Goal: Find contact information: Find contact information

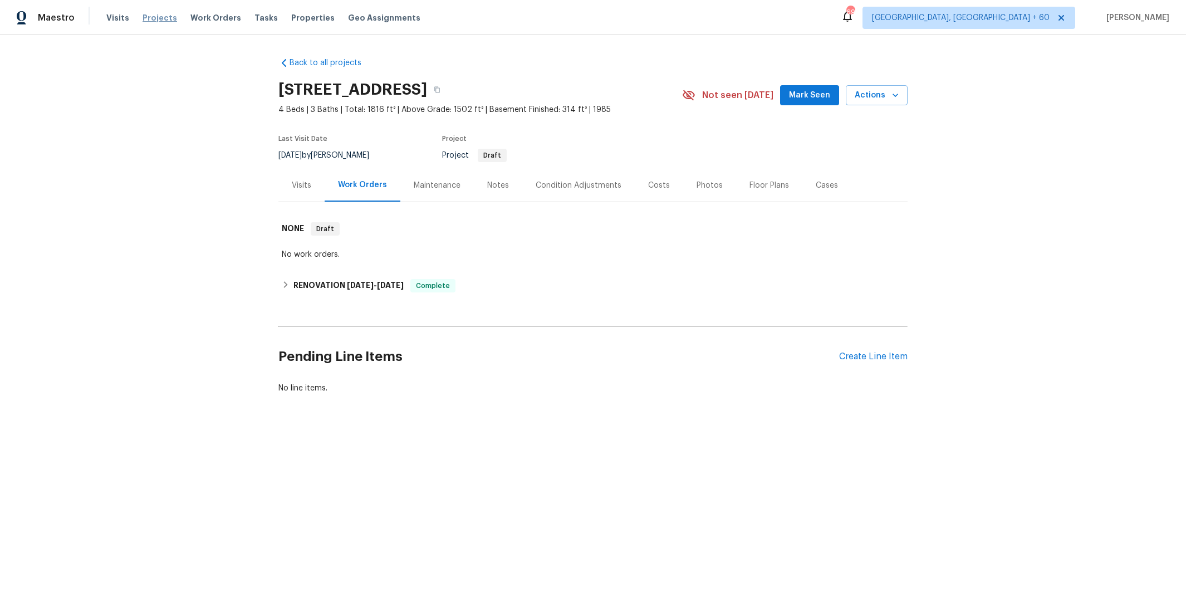
click at [142, 17] on span "Projects" at bounding box center [159, 17] width 35 height 11
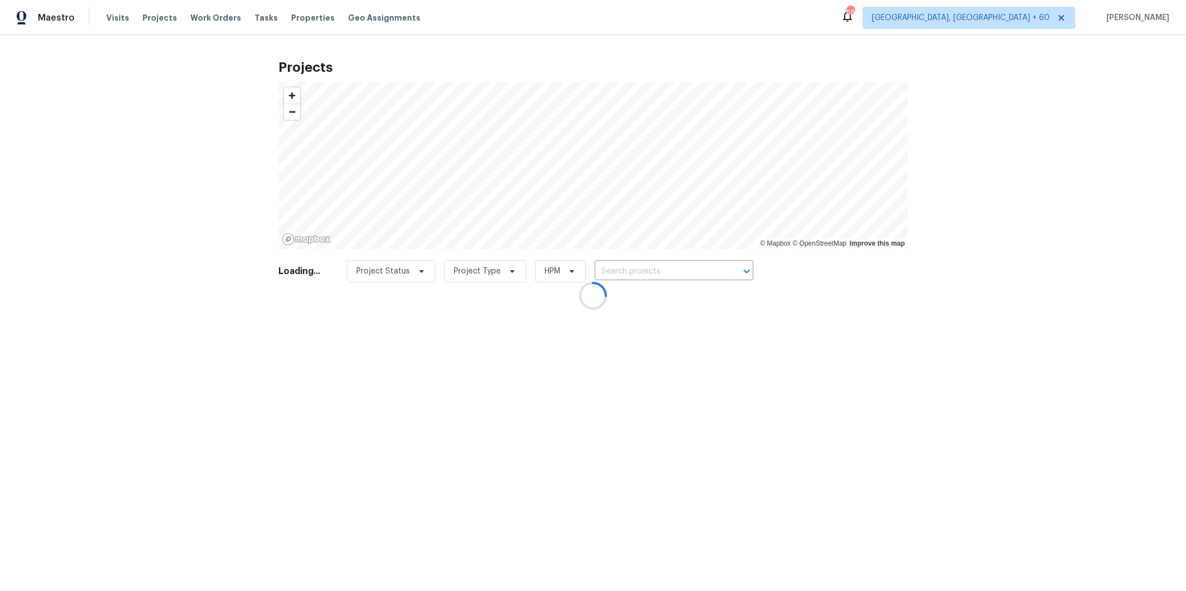
click at [640, 272] on div at bounding box center [593, 295] width 1186 height 591
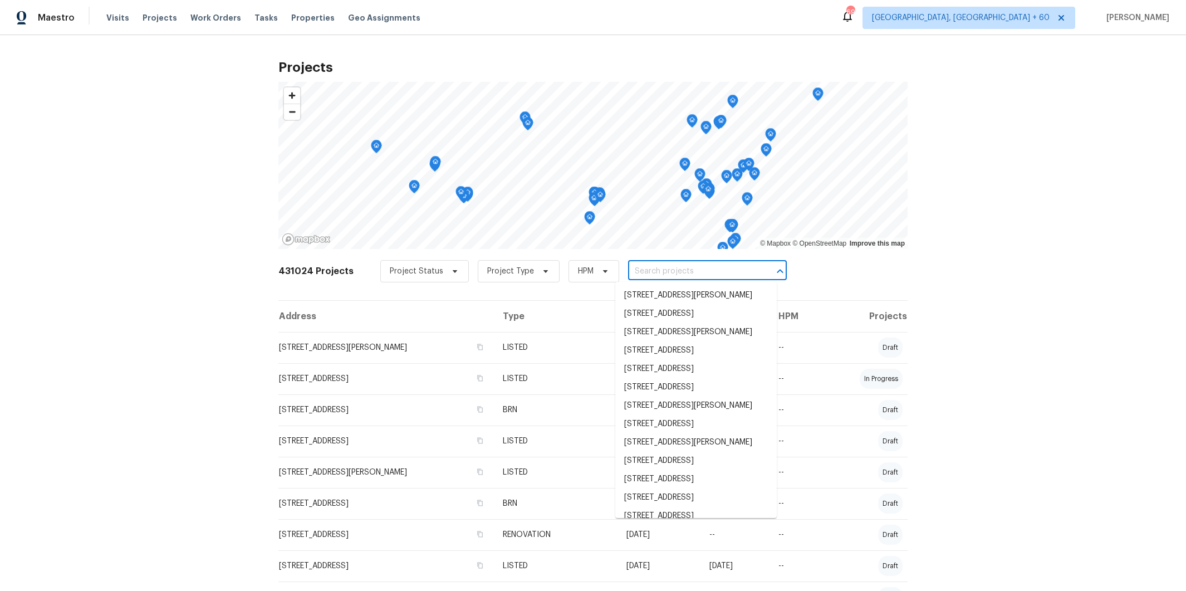
click at [658, 276] on input "text" at bounding box center [691, 271] width 127 height 17
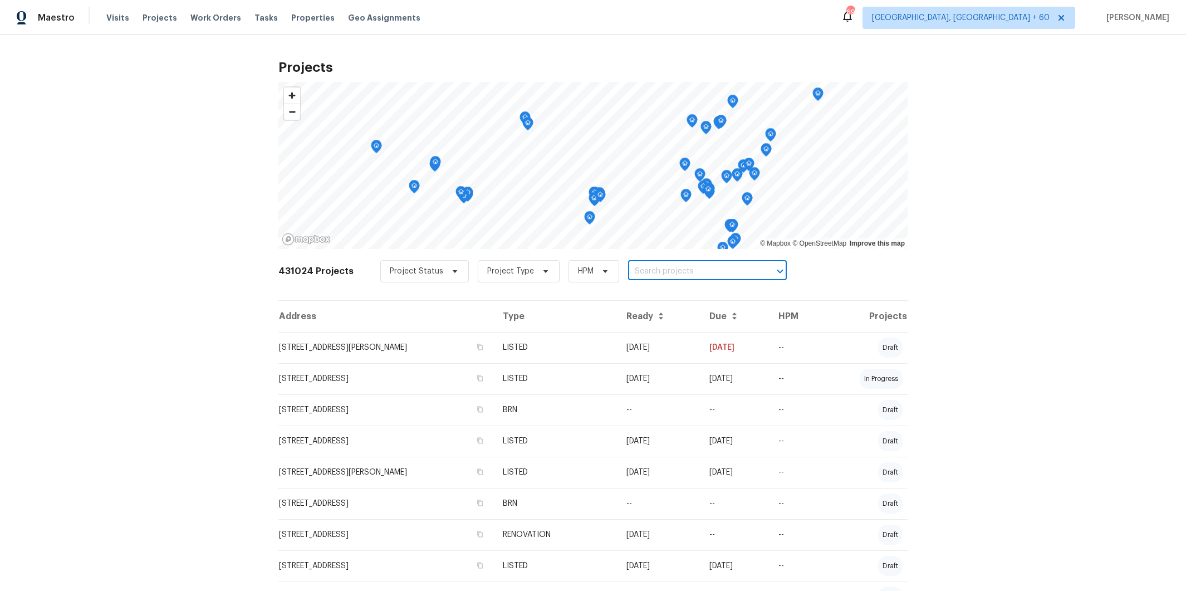
paste input "8345 Troxaway Ct"
type input "8345 Troxaway Ct"
click at [672, 300] on li "[STREET_ADDRESS]" at bounding box center [695, 295] width 161 height 18
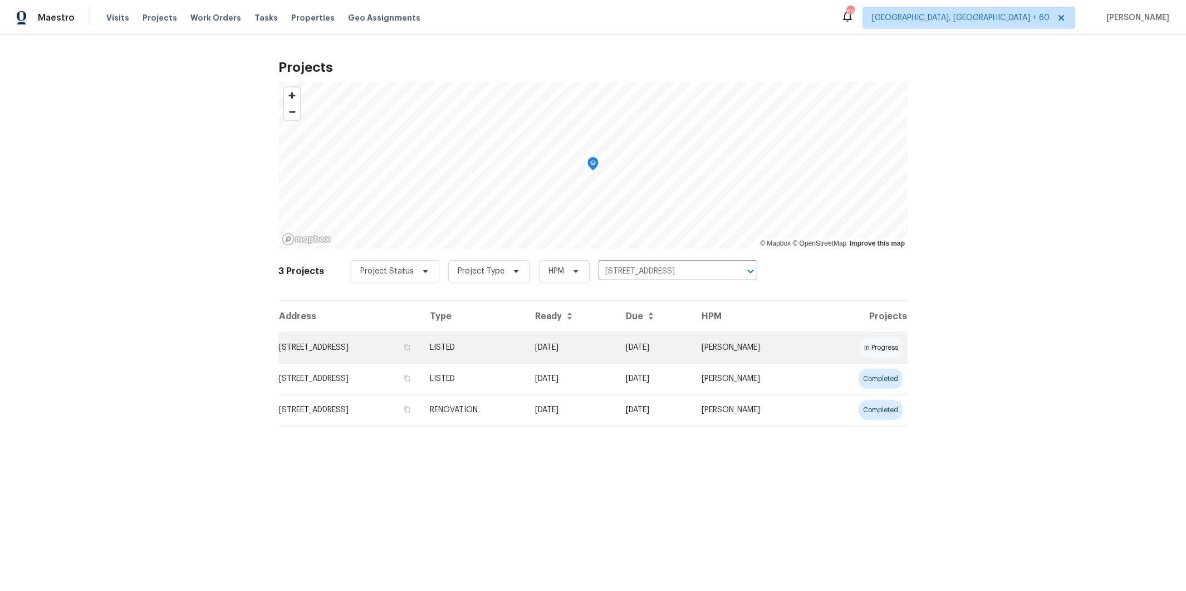
click at [526, 346] on td "LISTED" at bounding box center [473, 347] width 105 height 31
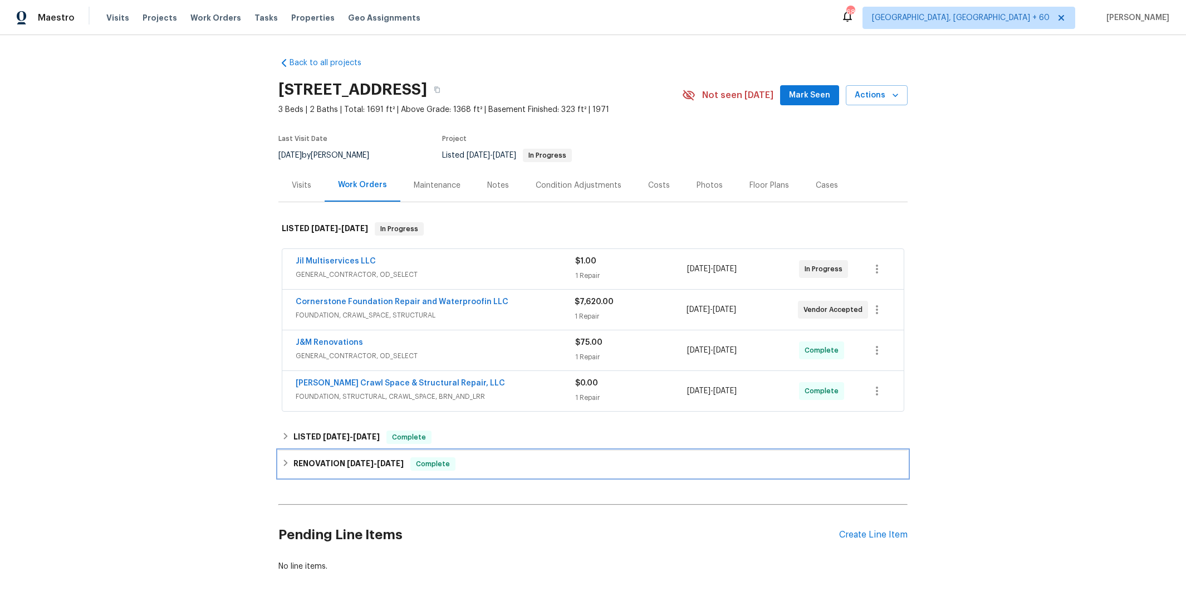
click at [592, 461] on div "RENOVATION [DATE] - [DATE] Complete" at bounding box center [593, 463] width 622 height 13
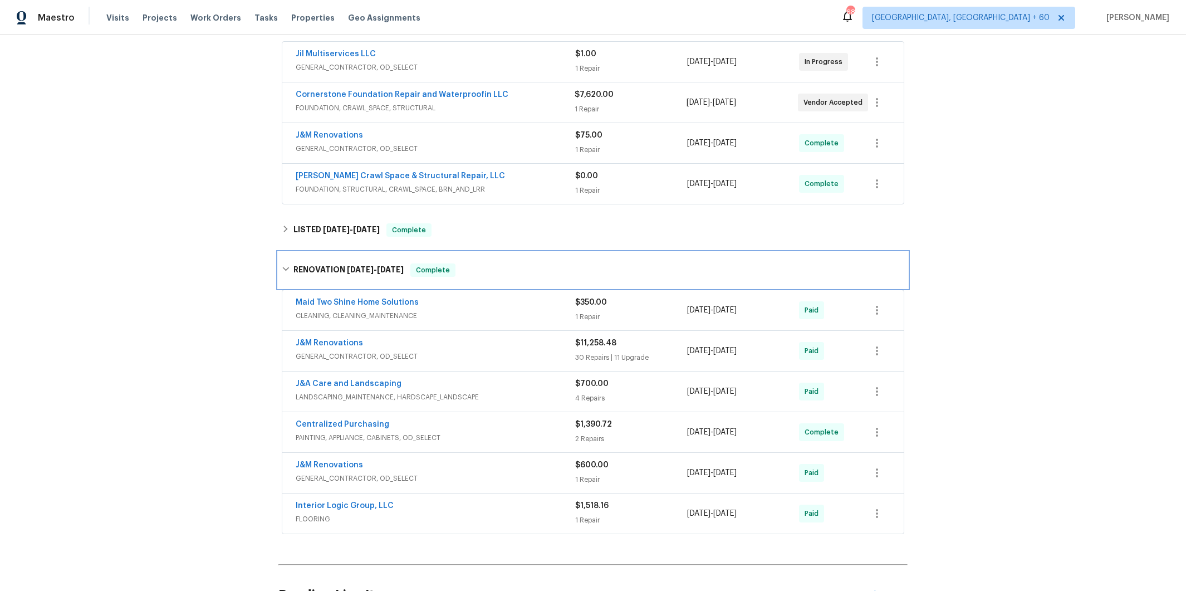
scroll to position [204, 0]
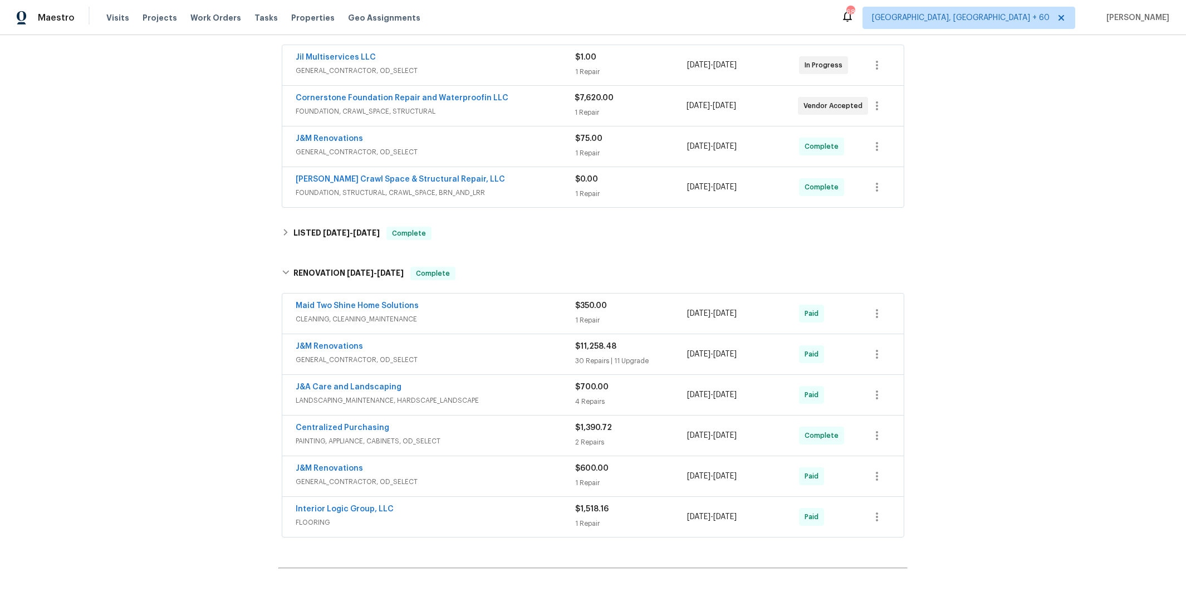
click at [520, 189] on span "FOUNDATION, STRUCTURAL, CRAWL_SPACE, BRN_AND_LRR" at bounding box center [435, 192] width 279 height 11
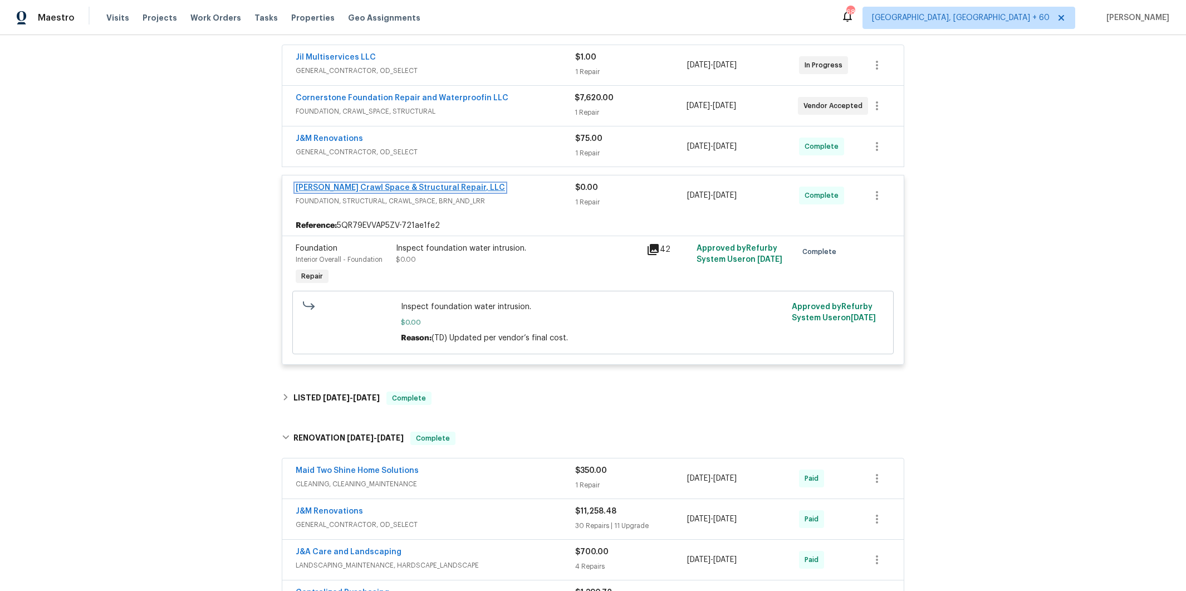
click at [377, 185] on link "[PERSON_NAME] Crawl Space & Structural Repair, LLC" at bounding box center [400, 188] width 209 height 8
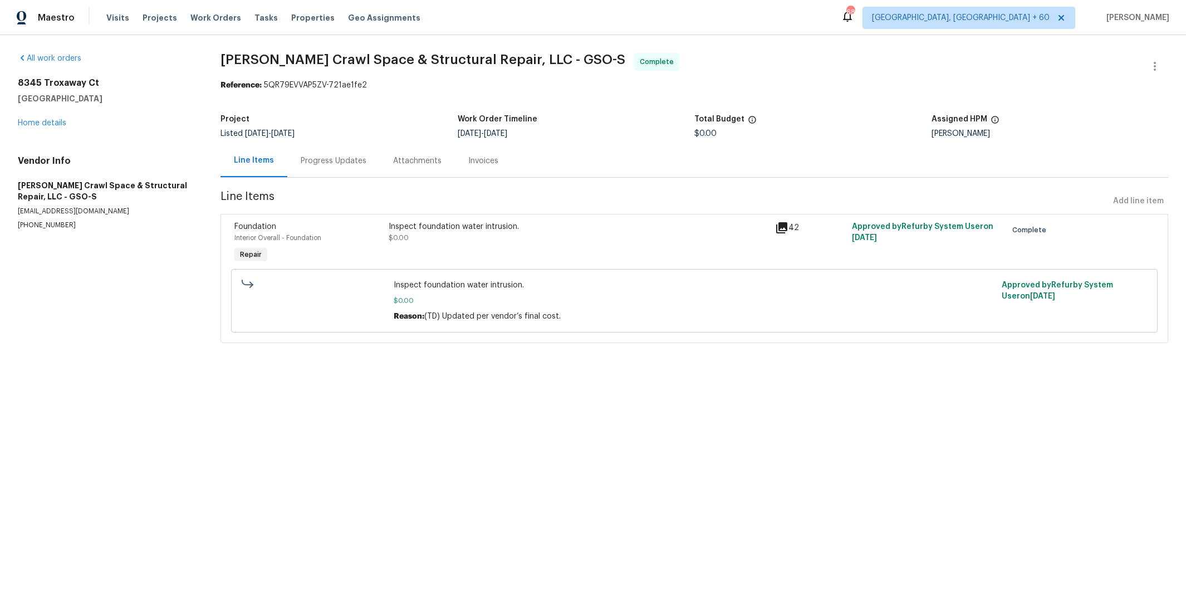
click at [448, 236] on div "Inspect foundation water intrusion. $0.00" at bounding box center [578, 232] width 379 height 22
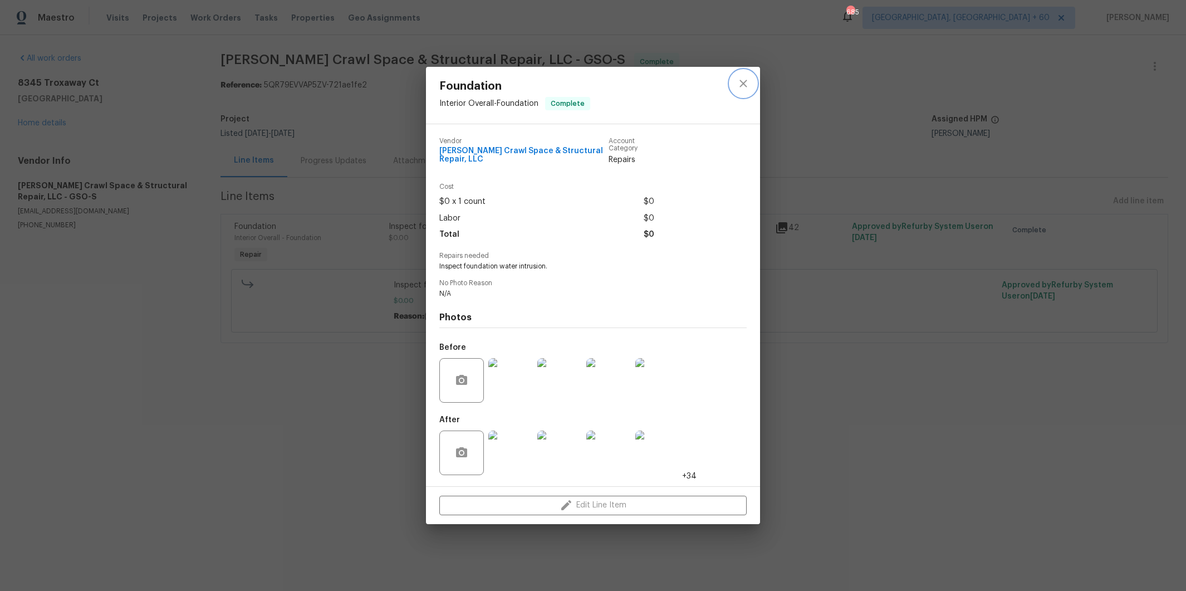
click at [741, 82] on icon "close" at bounding box center [742, 83] width 13 height 13
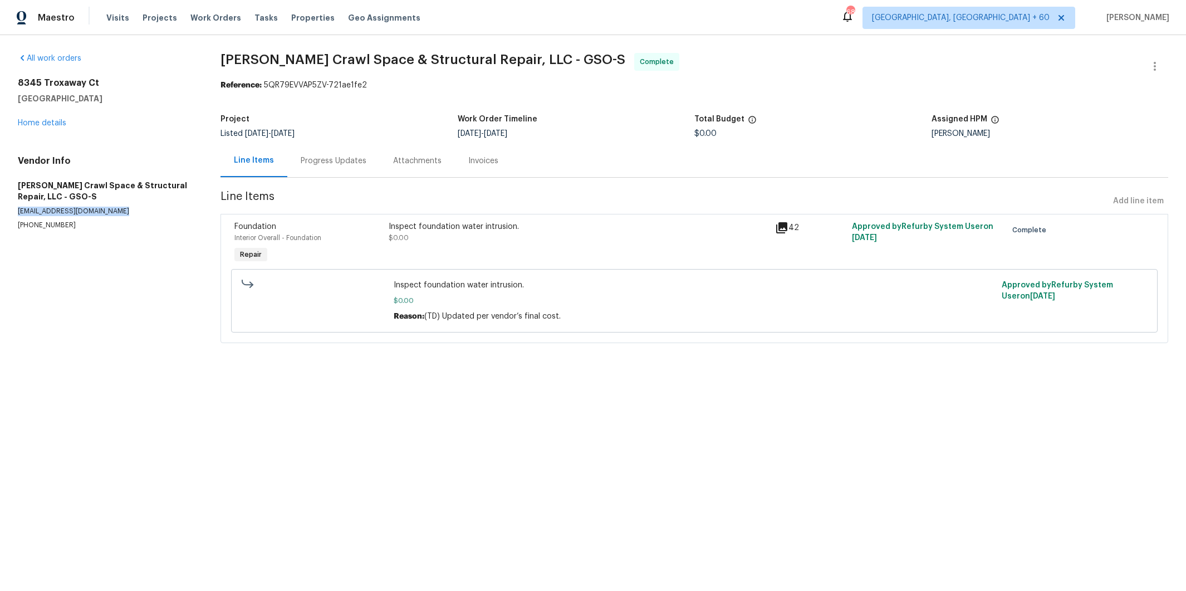
drag, startPoint x: 120, startPoint y: 210, endPoint x: 12, endPoint y: 212, distance: 108.0
click at [12, 212] on div "All work orders [STREET_ADDRESS] Home details Vendor Info [PERSON_NAME] Crawl S…" at bounding box center [593, 204] width 1186 height 339
copy p "[EMAIL_ADDRESS][DOMAIN_NAME]"
